Goal: Task Accomplishment & Management: Use online tool/utility

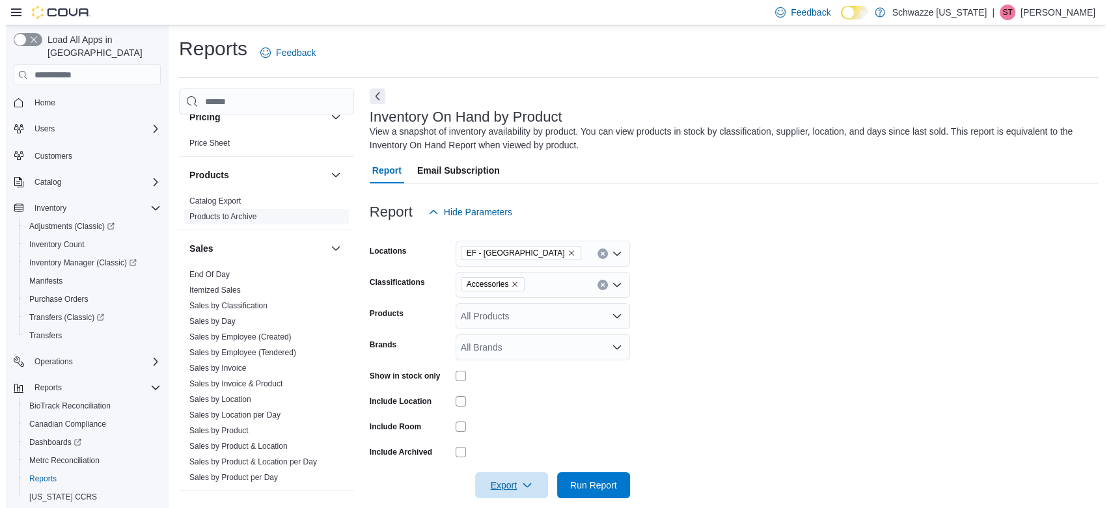
scroll to position [796, 0]
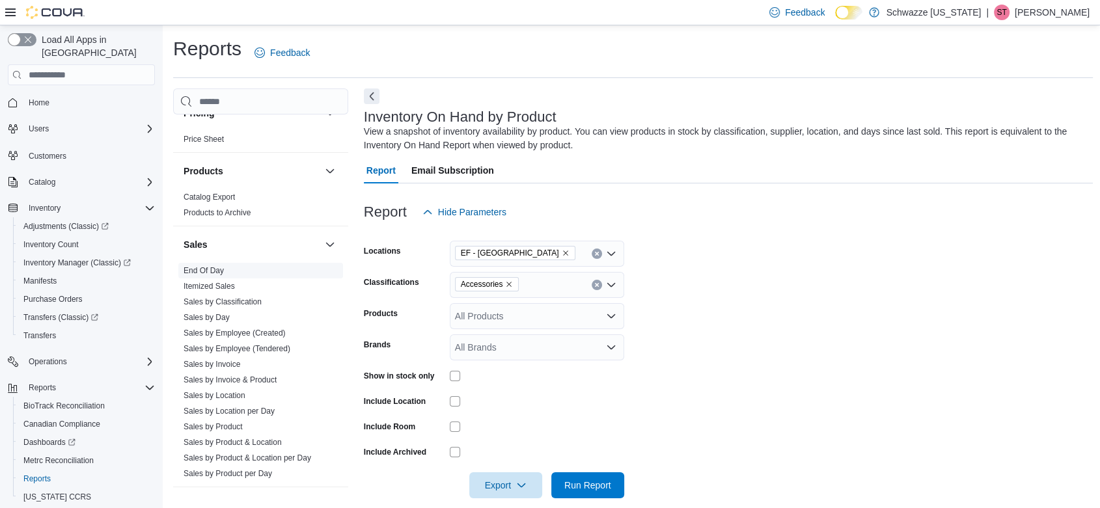
click at [228, 268] on span "End Of Day" at bounding box center [260, 271] width 165 height 16
click at [193, 268] on link "End Of Day" at bounding box center [204, 270] width 40 height 9
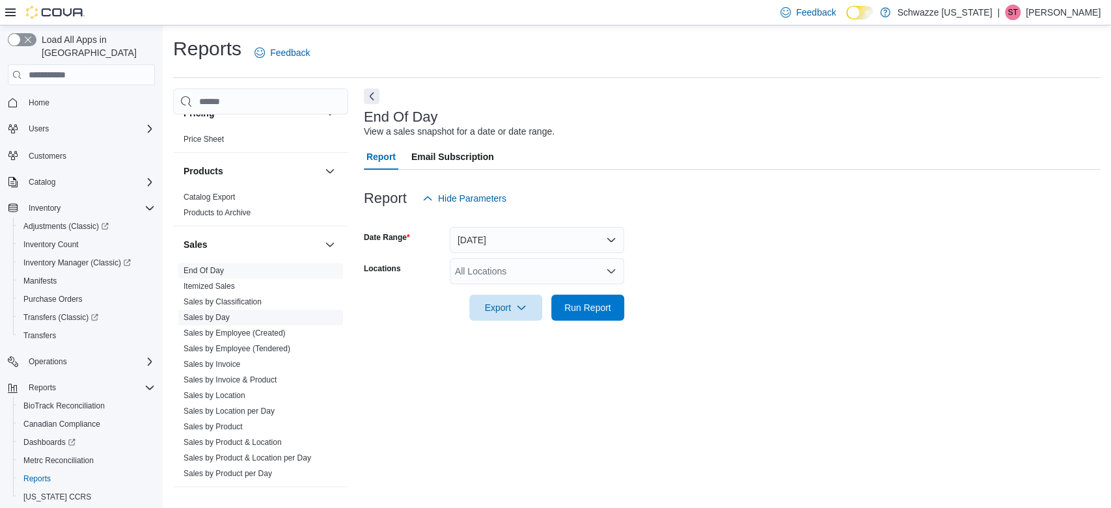
scroll to position [868, 0]
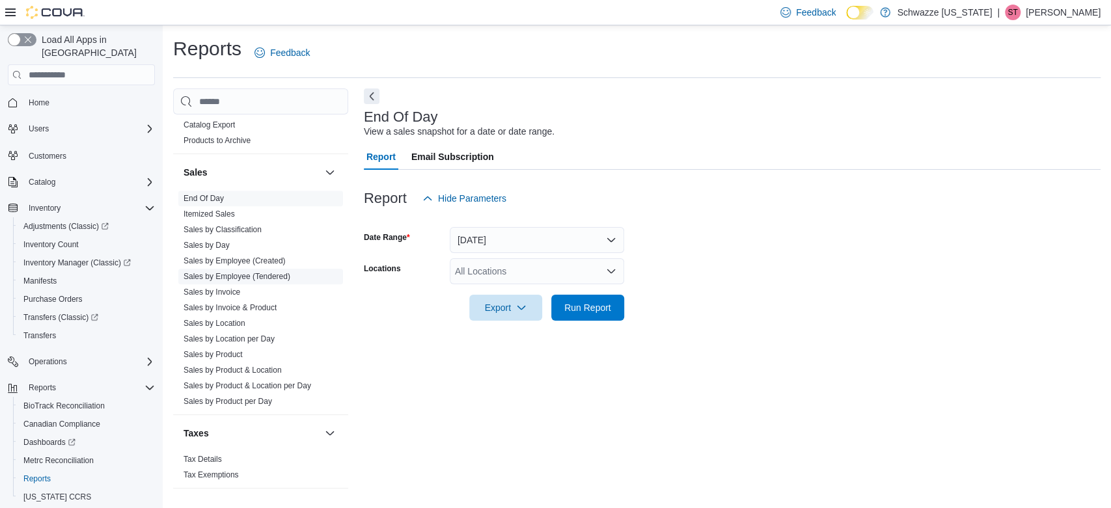
click at [258, 277] on link "Sales by Employee (Tendered)" at bounding box center [237, 276] width 107 height 9
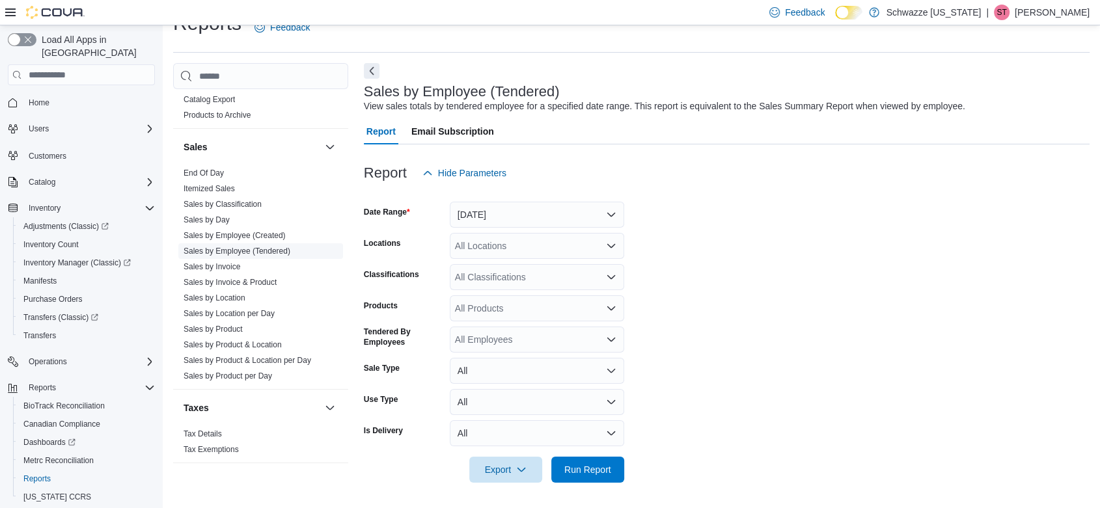
scroll to position [26, 0]
click at [529, 212] on button "[DATE]" at bounding box center [537, 214] width 174 height 26
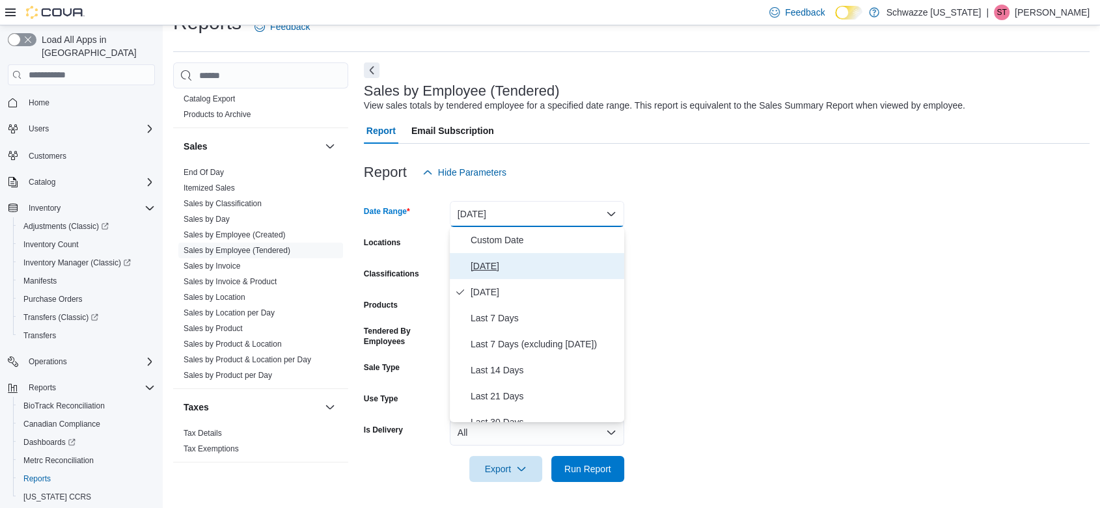
click at [505, 258] on span "[DATE]" at bounding box center [545, 266] width 148 height 16
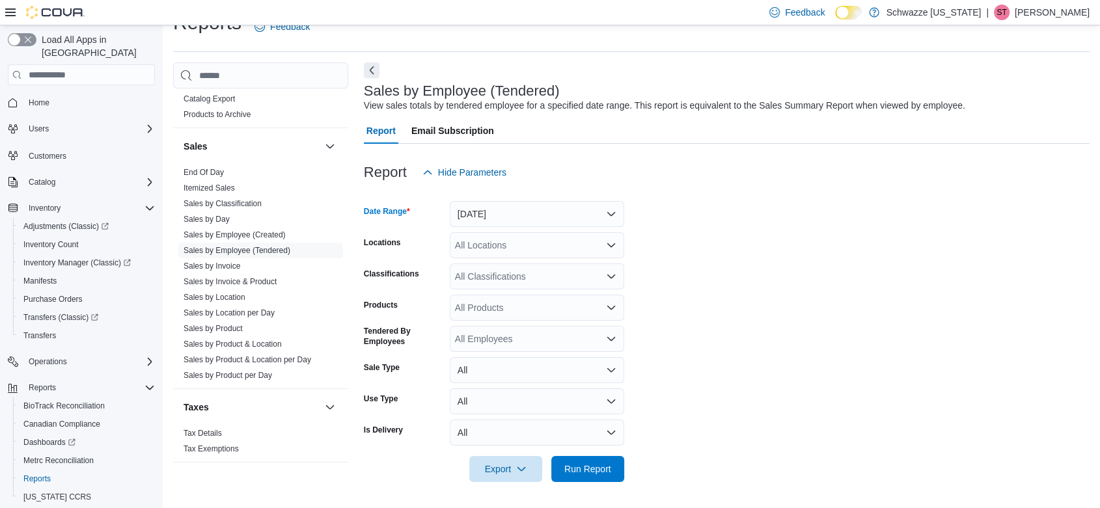
click at [508, 251] on div "All Locations" at bounding box center [537, 245] width 174 height 26
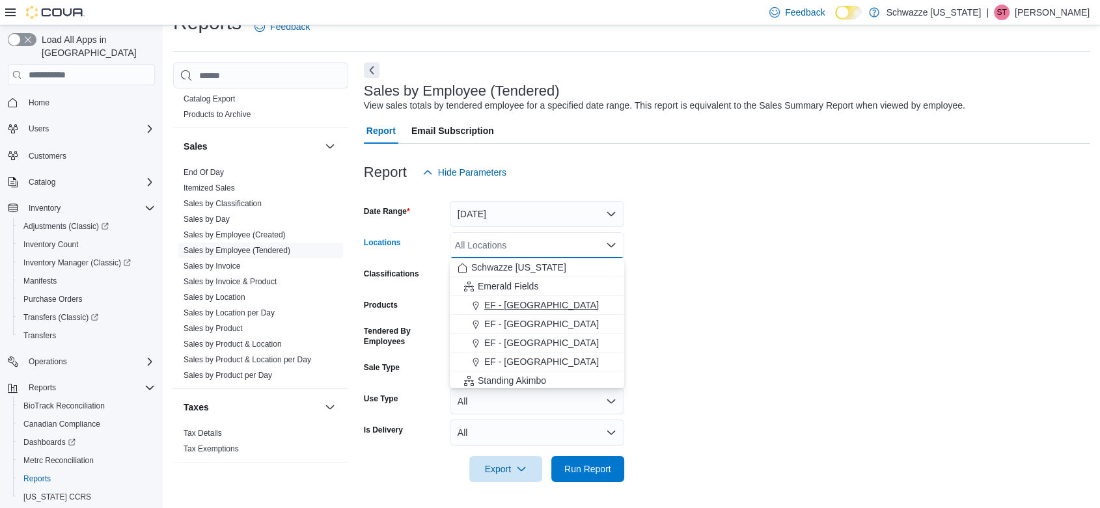
click at [536, 303] on span "EF - [GEOGRAPHIC_DATA]" at bounding box center [541, 305] width 115 height 13
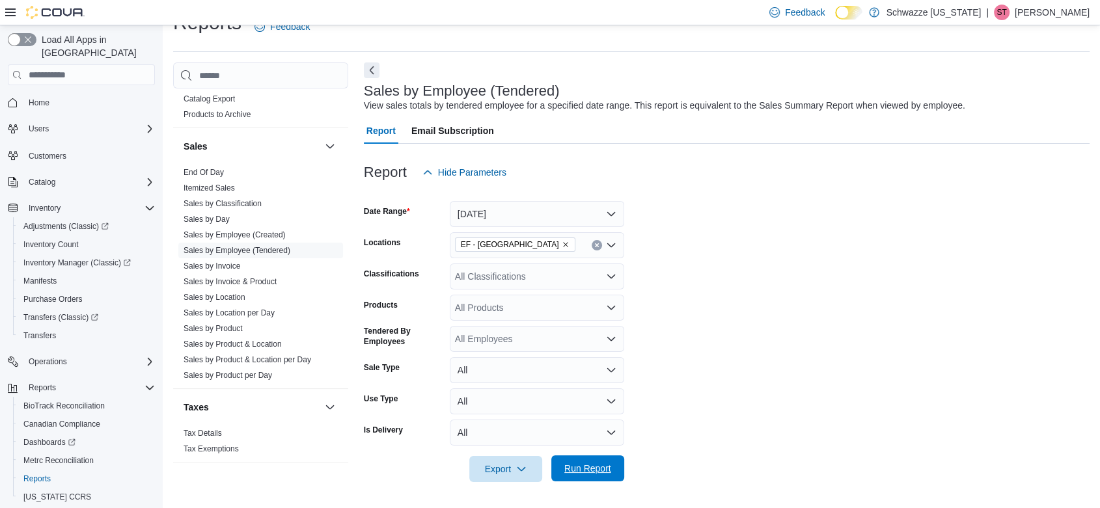
click at [576, 468] on span "Run Report" at bounding box center [587, 468] width 47 height 13
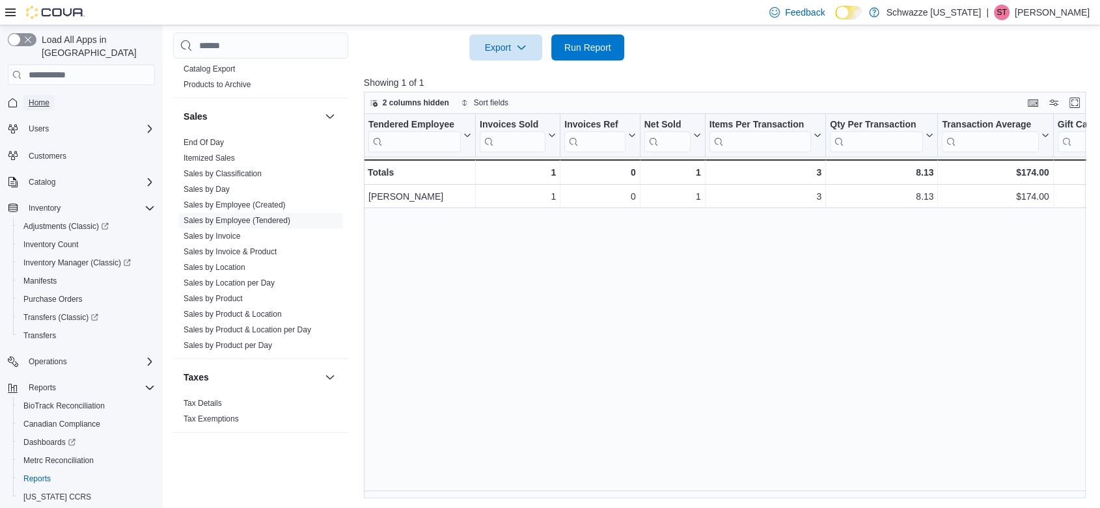
click at [46, 98] on span "Home" at bounding box center [39, 103] width 21 height 10
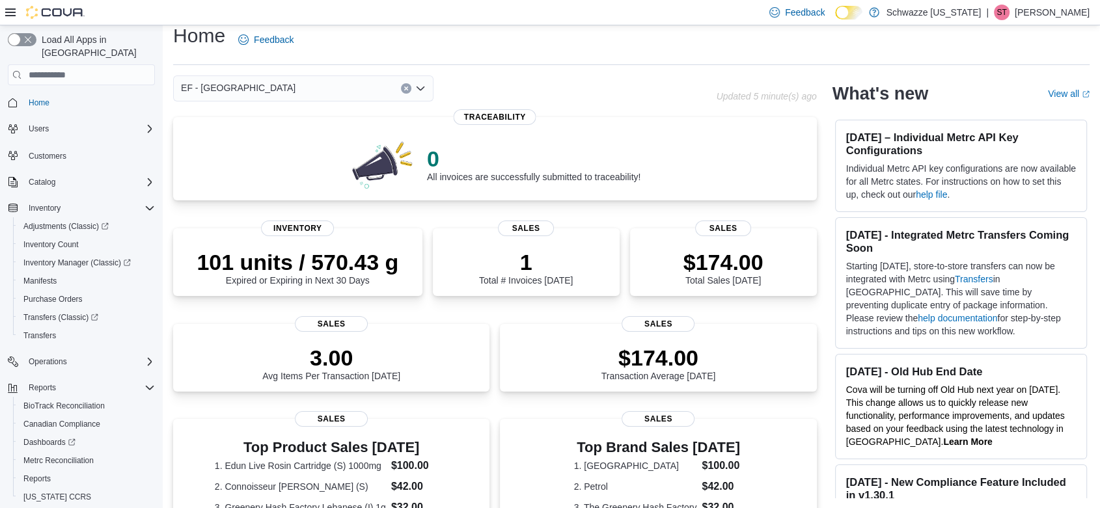
scroll to position [74, 0]
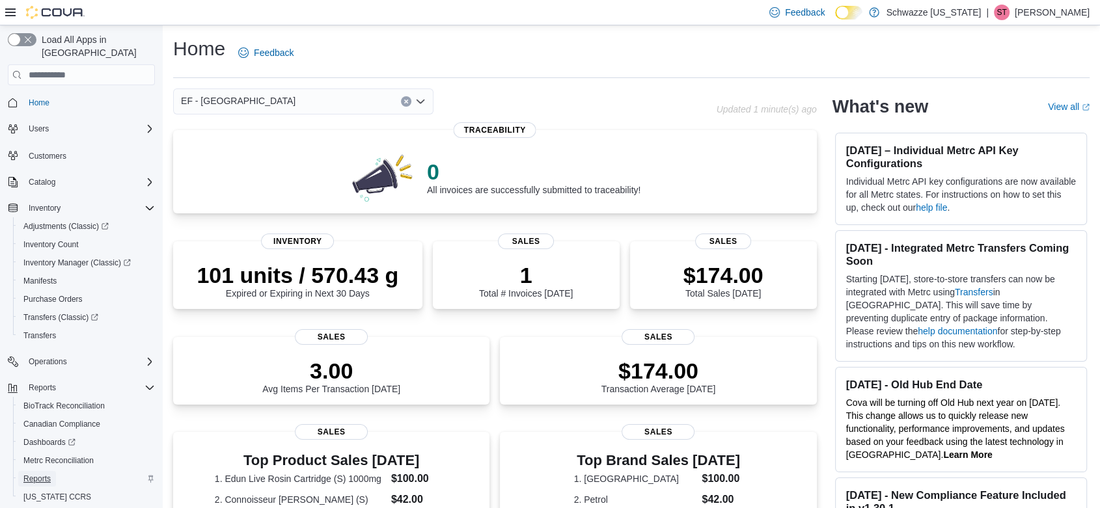
click at [49, 474] on span "Reports" at bounding box center [36, 479] width 27 height 10
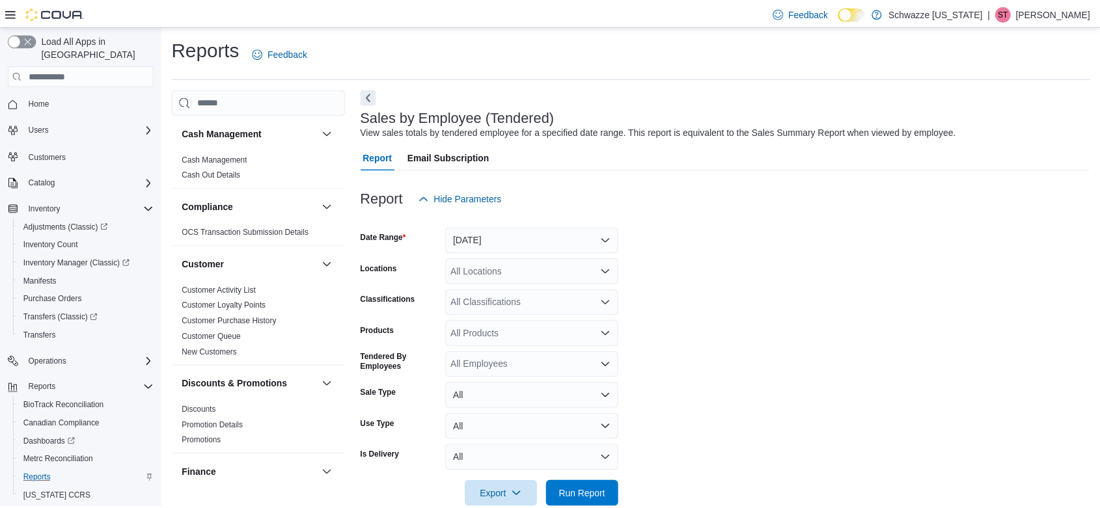
scroll to position [26, 0]
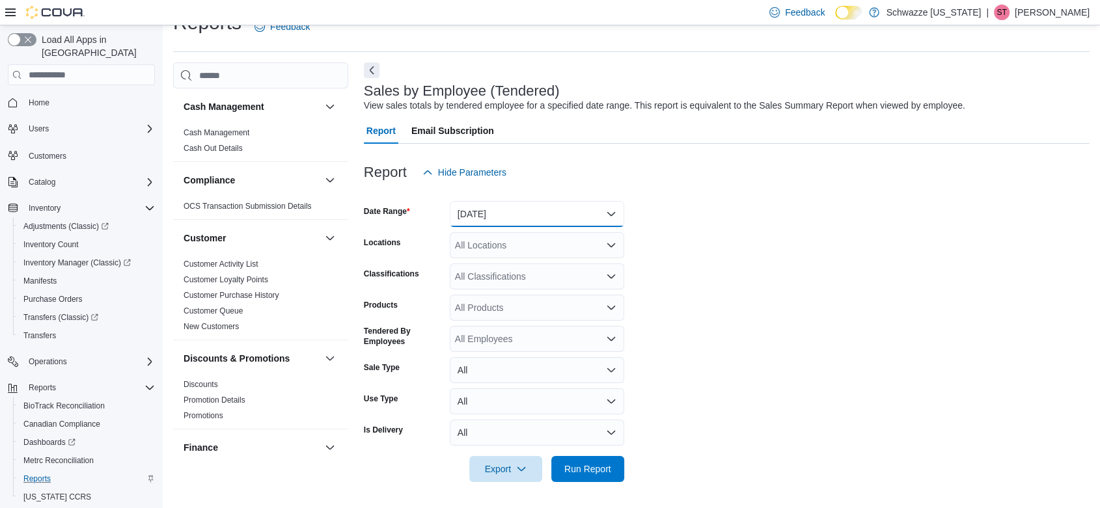
click at [497, 221] on button "[DATE]" at bounding box center [537, 214] width 174 height 26
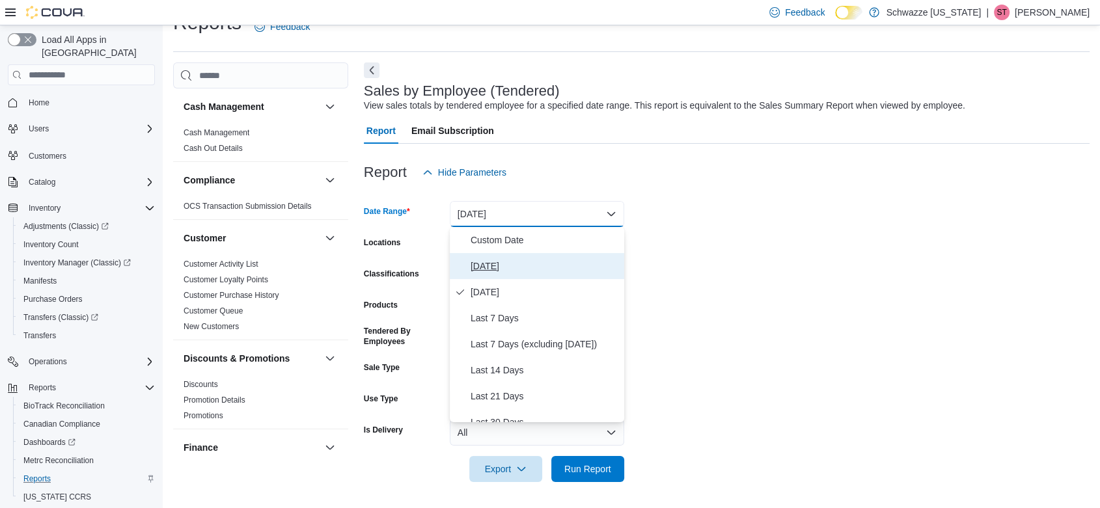
click at [508, 269] on span "[DATE]" at bounding box center [545, 266] width 148 height 16
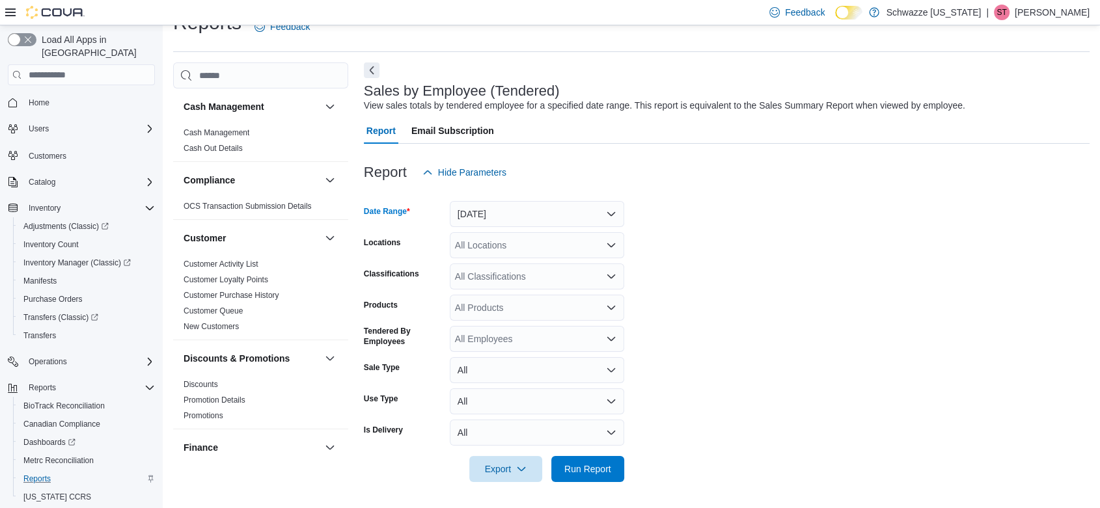
click at [517, 245] on div "All Locations" at bounding box center [537, 245] width 174 height 26
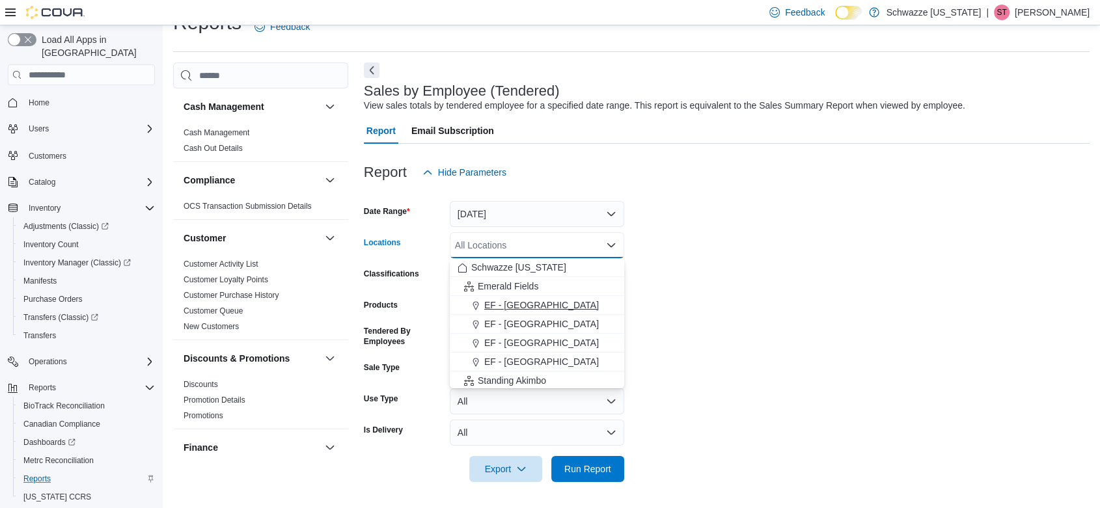
click at [545, 305] on div "EF - [GEOGRAPHIC_DATA]" at bounding box center [537, 305] width 159 height 13
click at [811, 304] on form "Date Range Today Locations EF - Glendale Combo box. Selected. EF - Glendale. Pr…" at bounding box center [727, 334] width 726 height 297
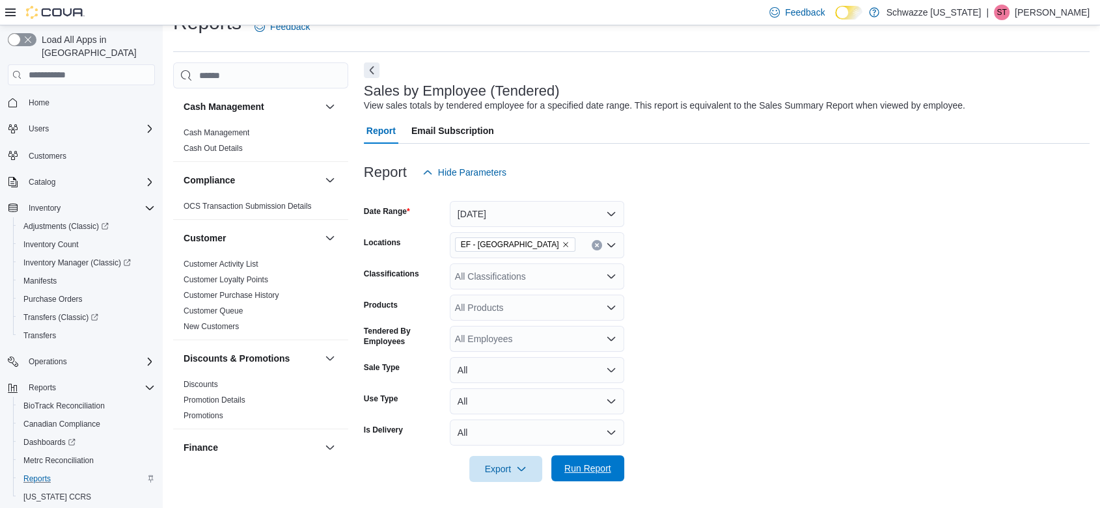
click at [564, 473] on span "Run Report" at bounding box center [587, 468] width 47 height 13
